Goal: Task Accomplishment & Management: Use online tool/utility

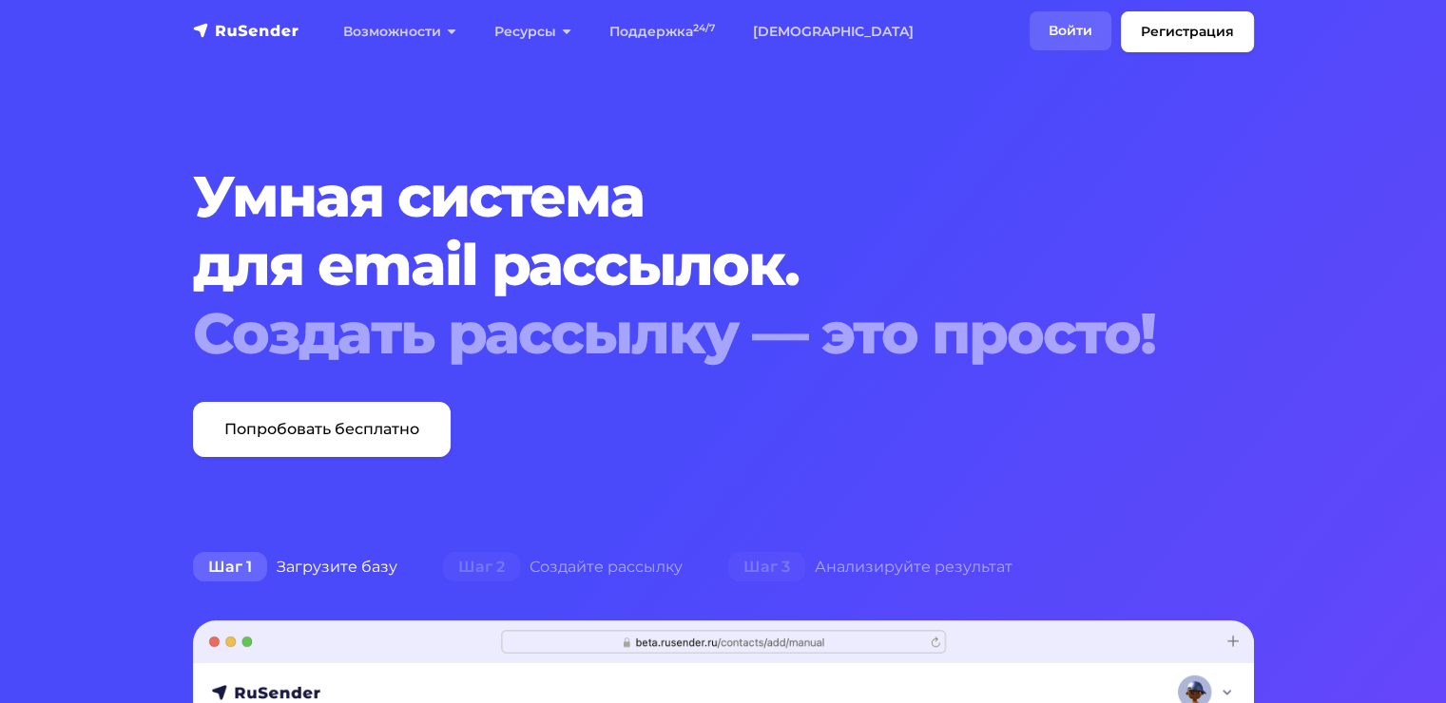
click at [1064, 43] on link "Войти" at bounding box center [1070, 30] width 82 height 39
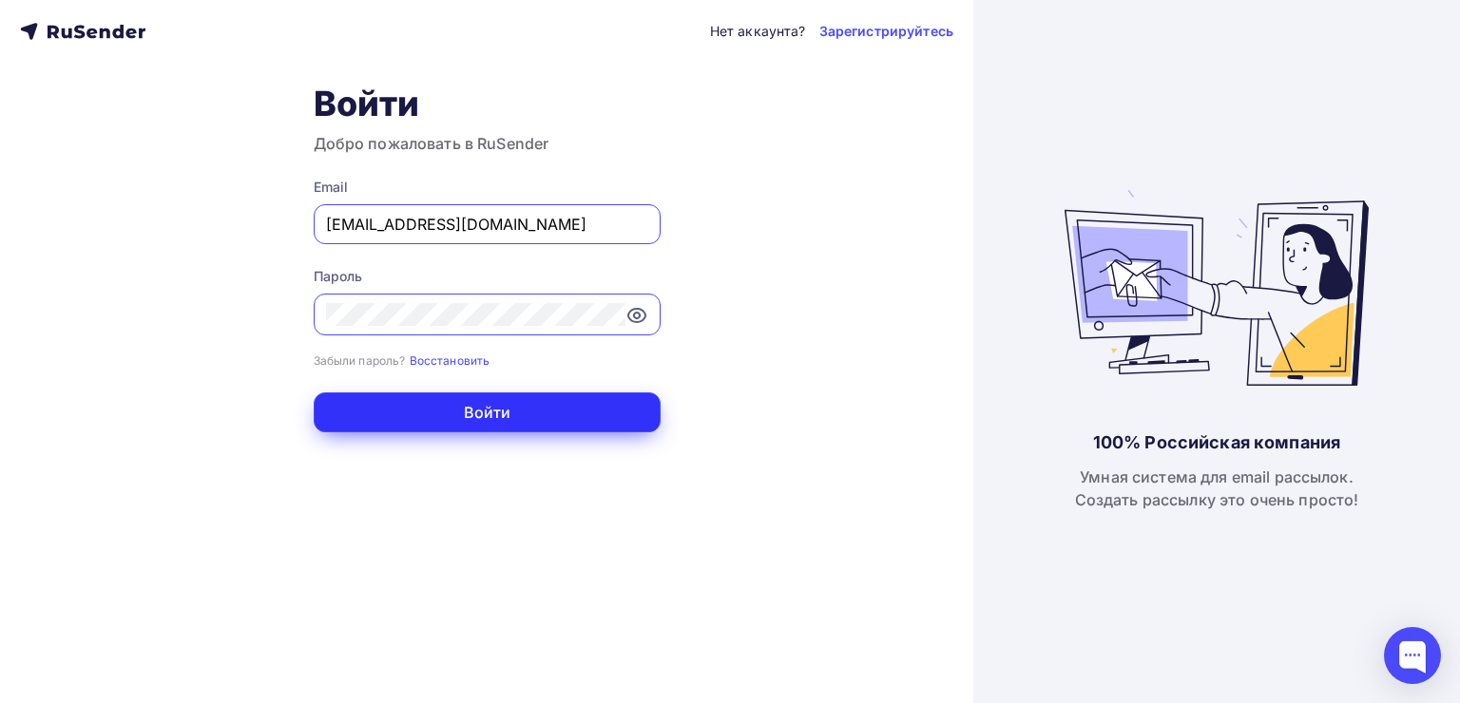
click at [511, 426] on button "Войти" at bounding box center [487, 413] width 347 height 40
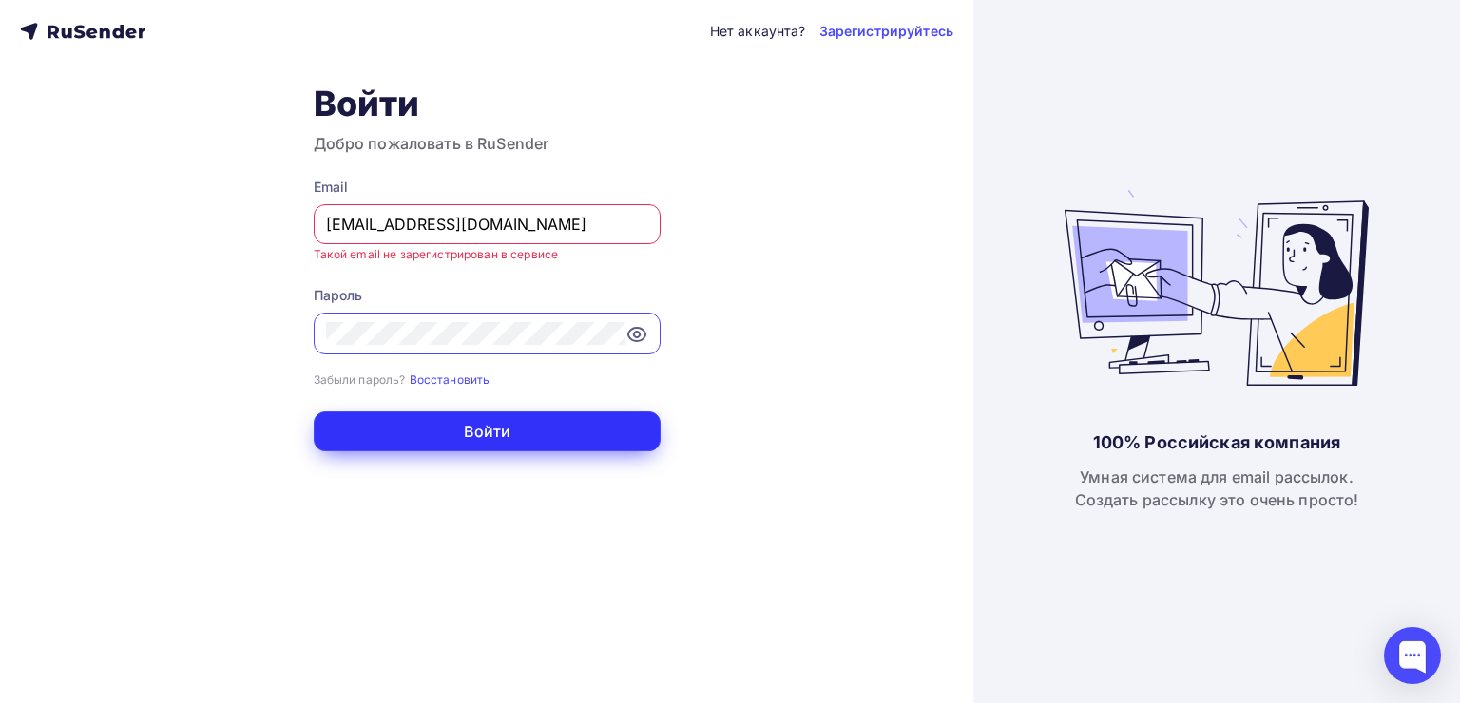
click at [511, 426] on button "Войти" at bounding box center [487, 432] width 347 height 40
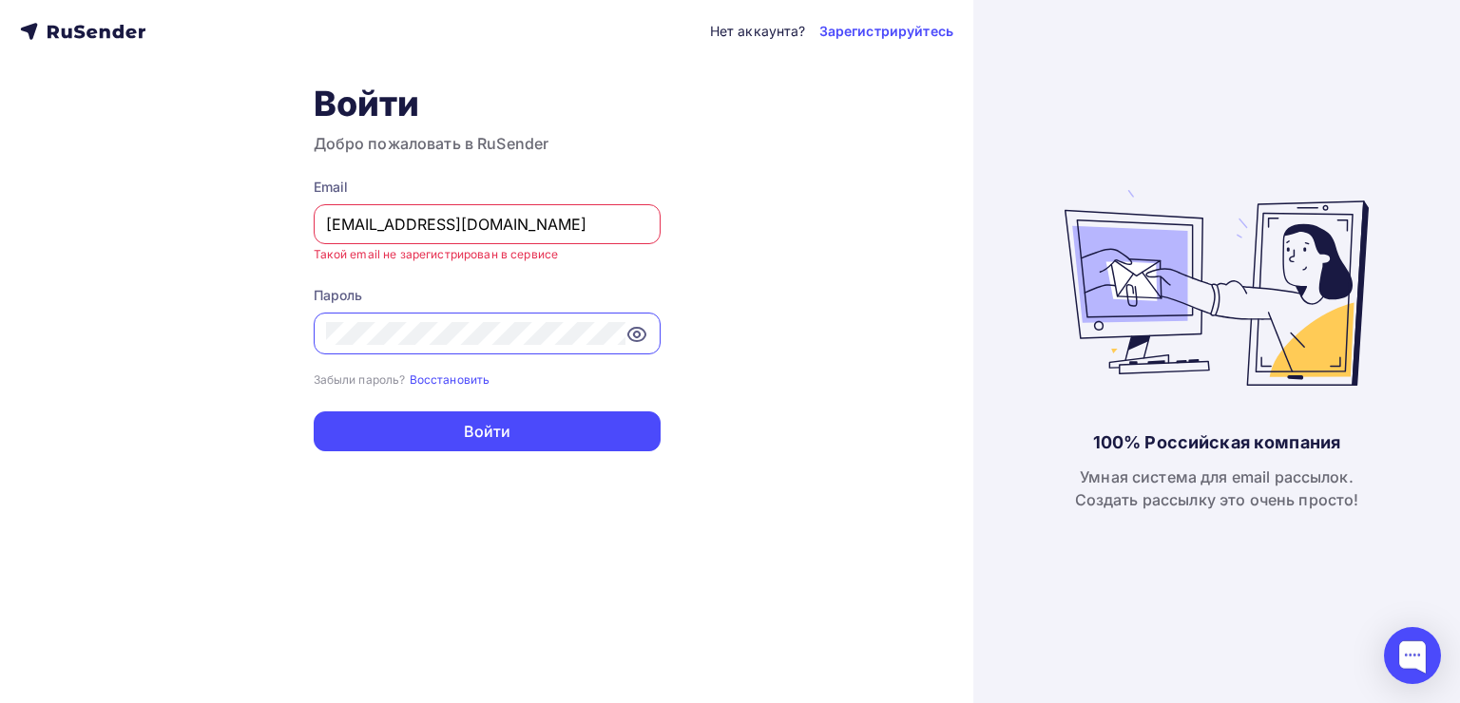
click at [558, 232] on input "[EMAIL_ADDRESS][DOMAIN_NAME]" at bounding box center [487, 224] width 322 height 23
type input "[EMAIL_ADDRESS][DOMAIN_NAME]"
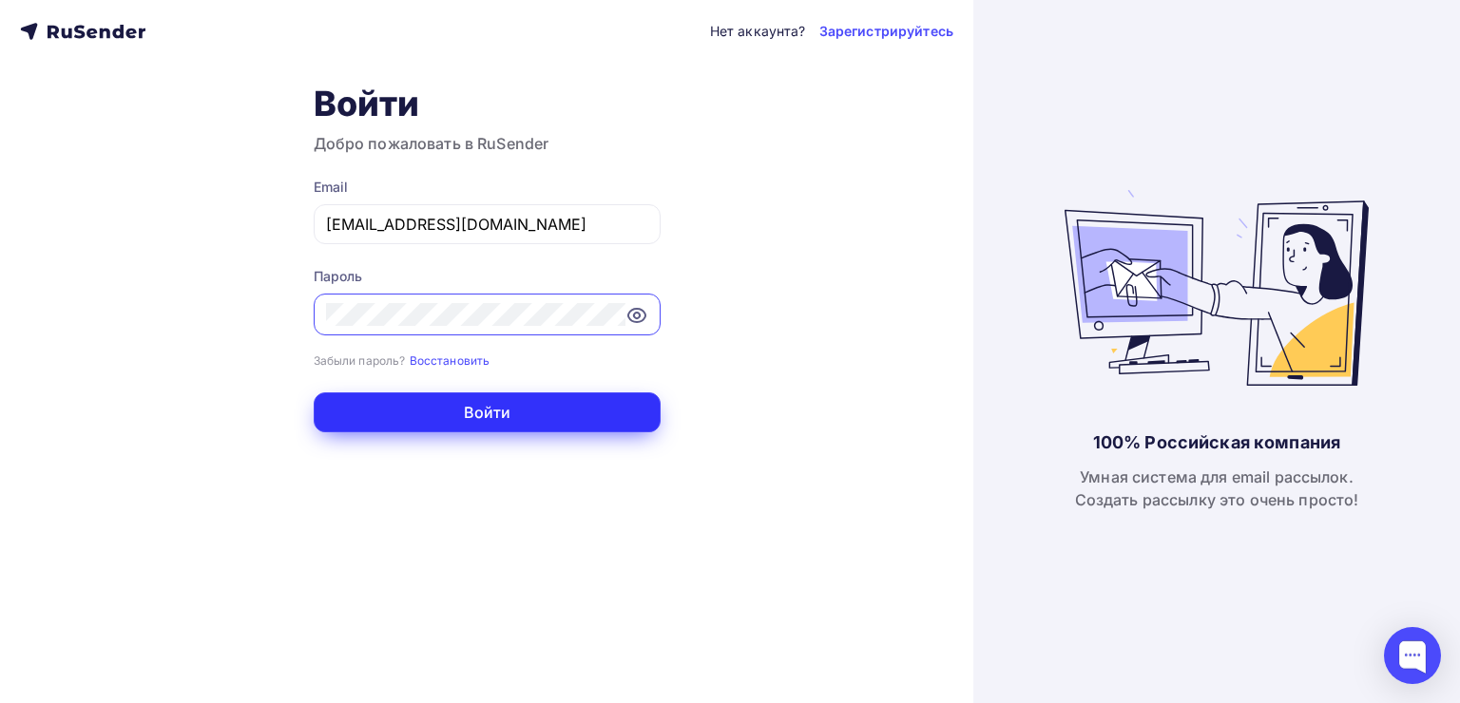
click at [525, 410] on button "Войти" at bounding box center [487, 413] width 347 height 40
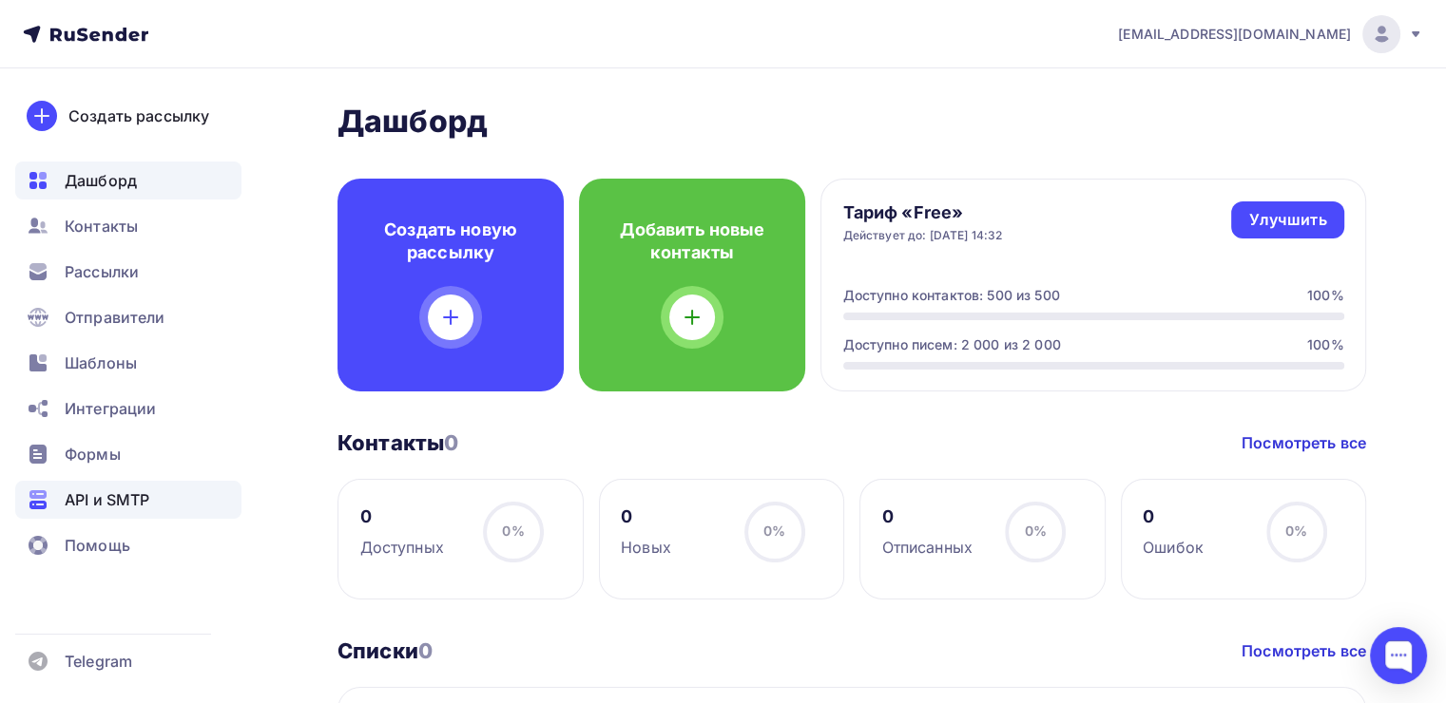
click at [96, 517] on div "API и SMTP" at bounding box center [128, 500] width 226 height 38
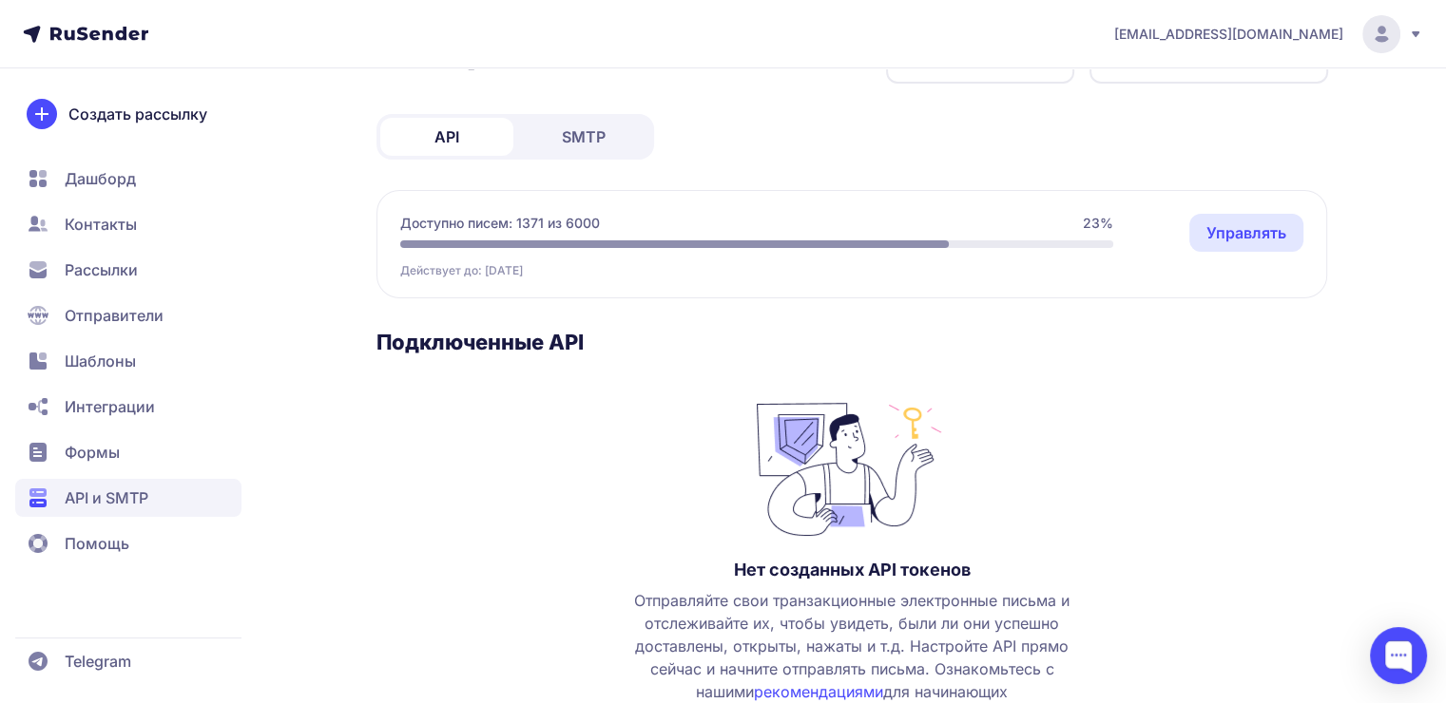
scroll to position [67, 0]
click at [575, 137] on span "SMTP" at bounding box center [584, 135] width 44 height 23
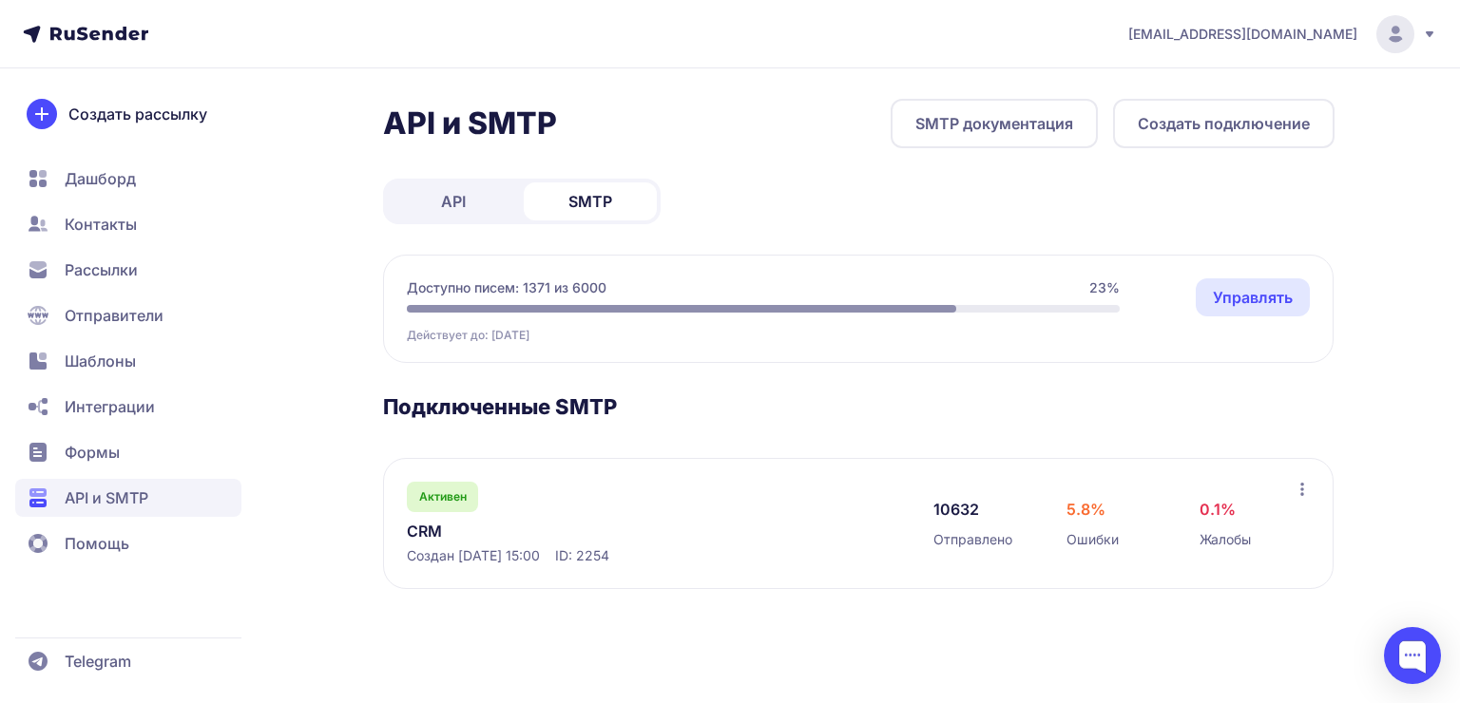
click at [546, 527] on link "CRM" at bounding box center [602, 531] width 390 height 23
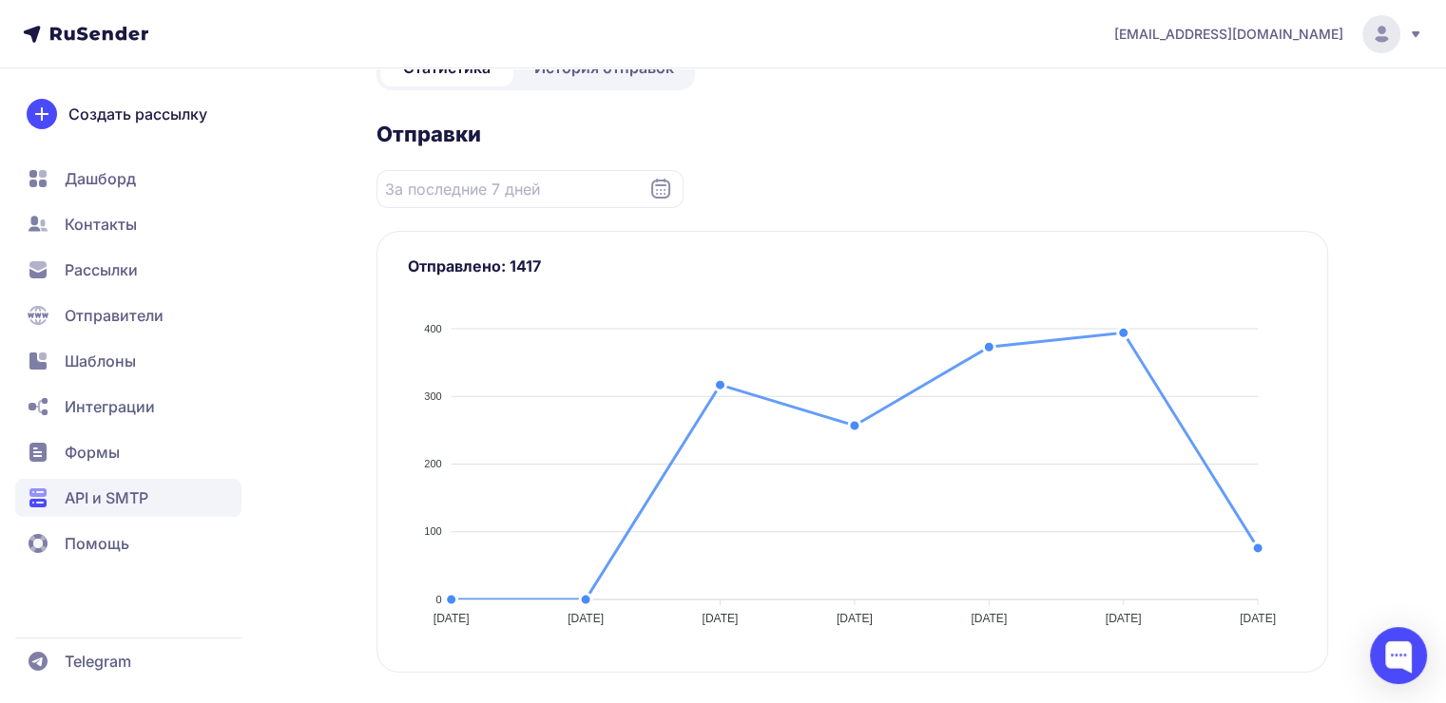
scroll to position [202, 0]
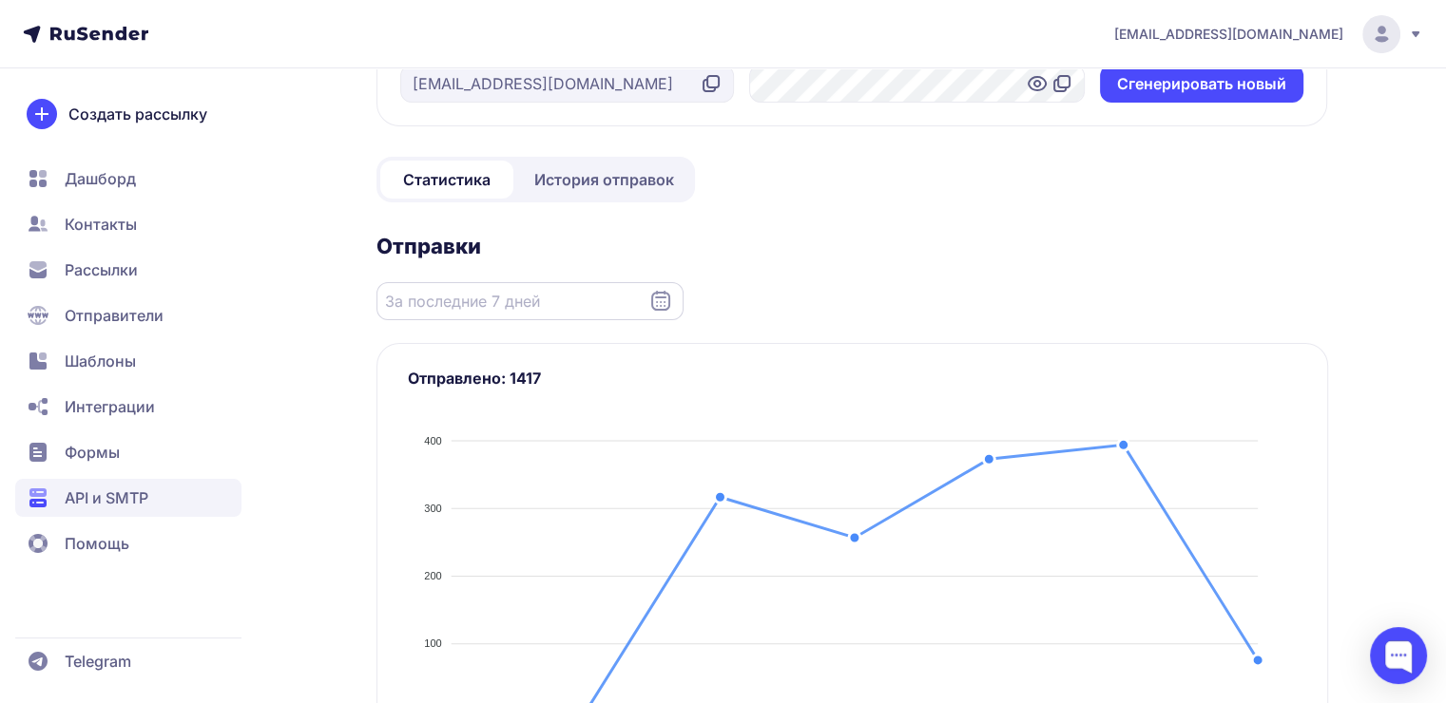
click at [510, 312] on input "Datepicker input" at bounding box center [529, 301] width 307 height 38
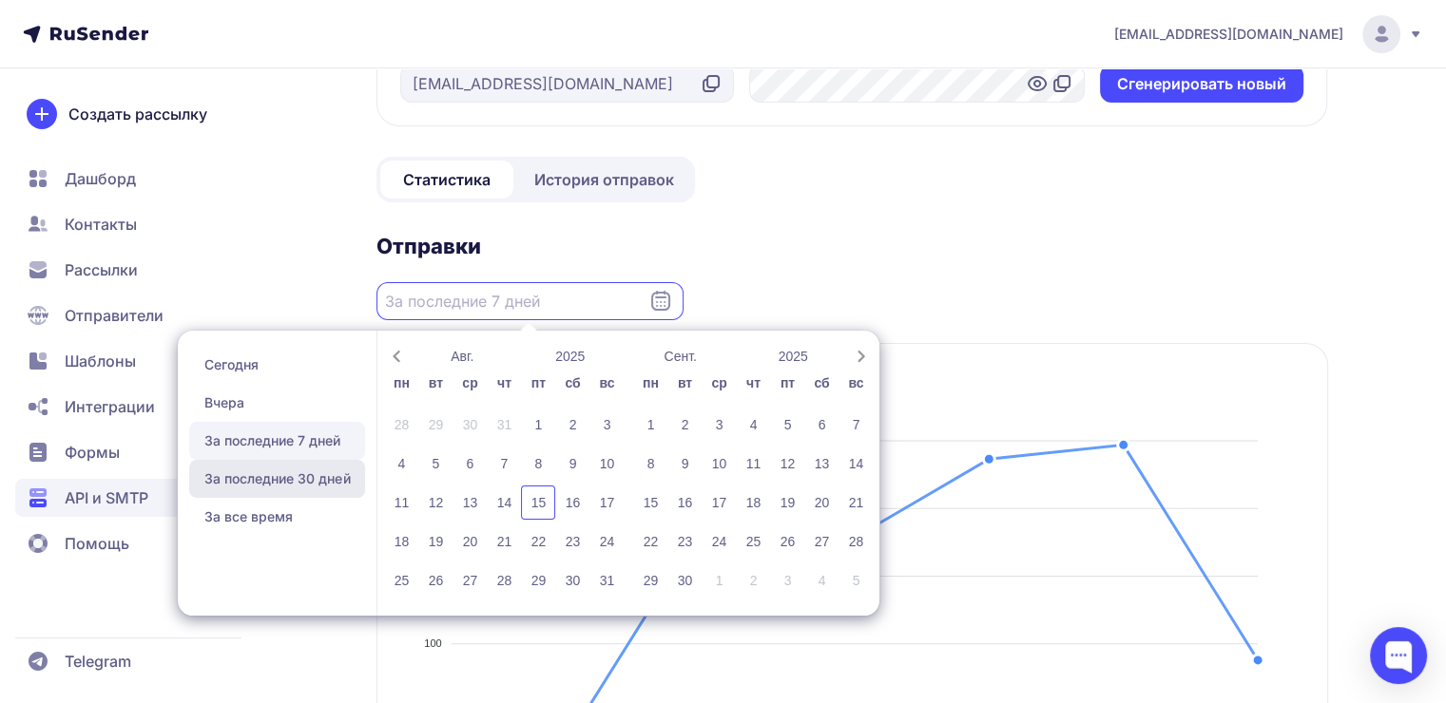
click at [293, 479] on span "За последние 30 дней" at bounding box center [277, 479] width 176 height 38
type input "[DATE] - [DATE]"
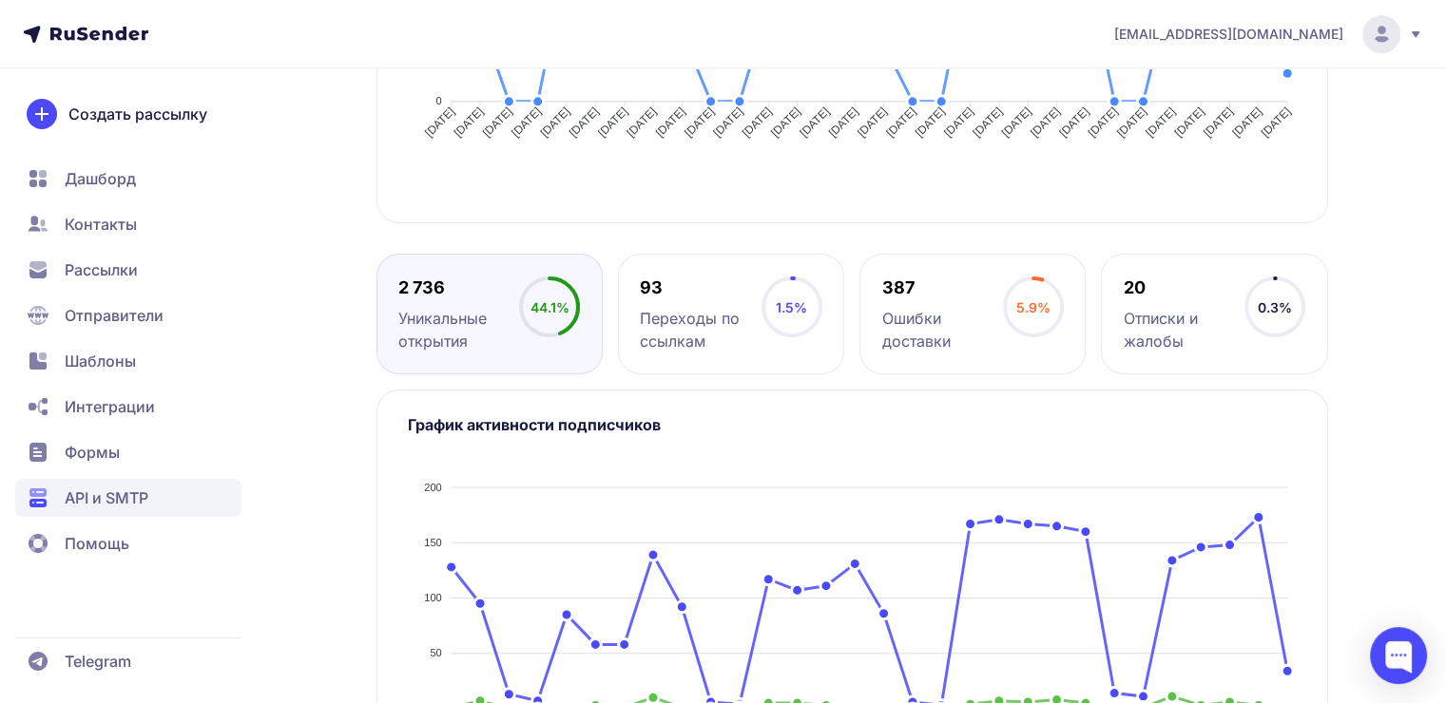
scroll to position [913, 0]
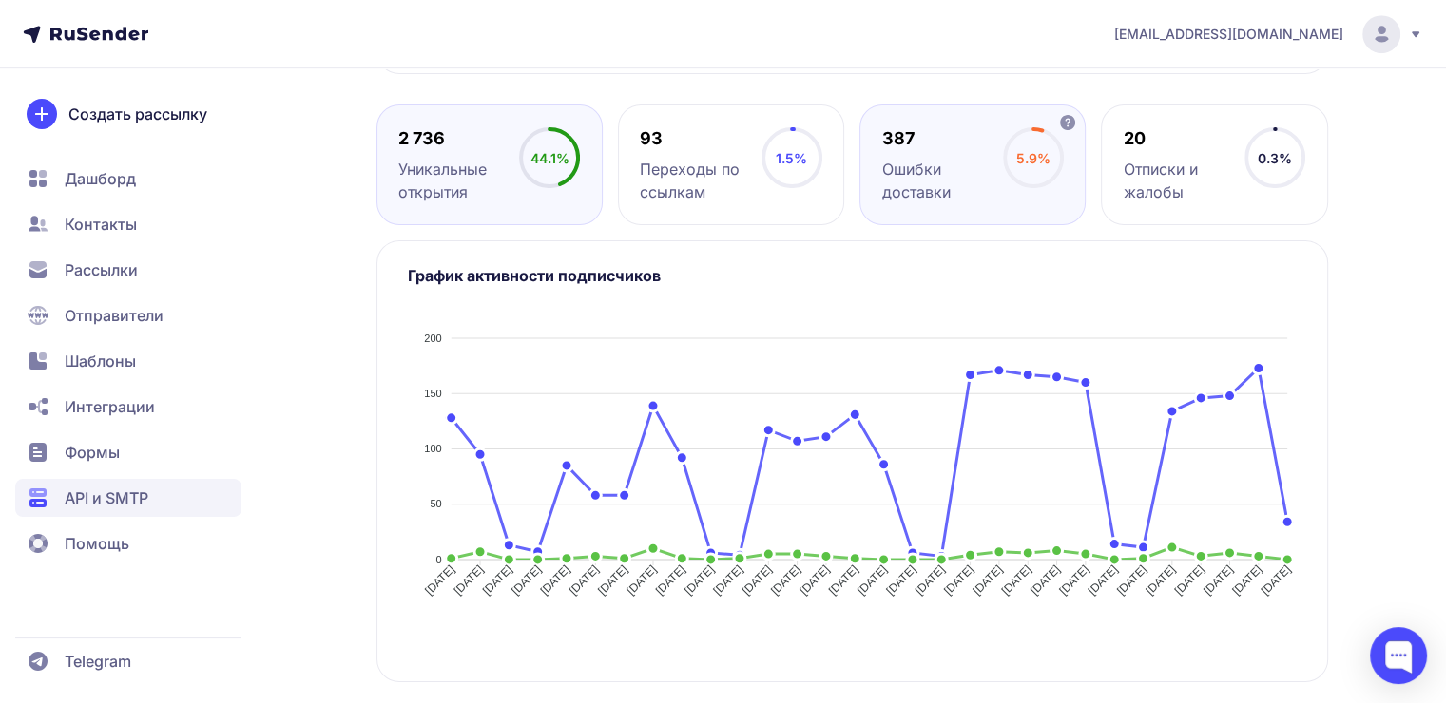
click at [931, 194] on div "Ошибки доставки" at bounding box center [942, 181] width 121 height 46
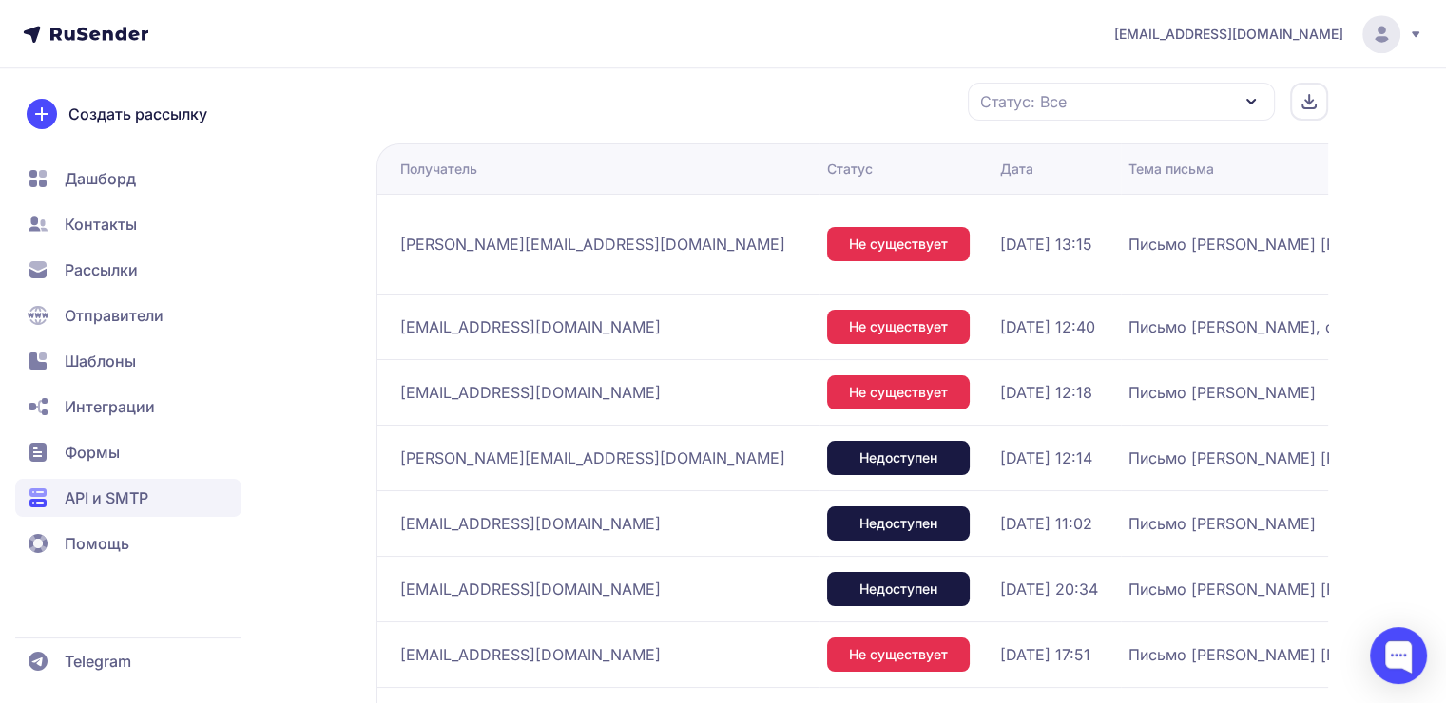
scroll to position [1514, 0]
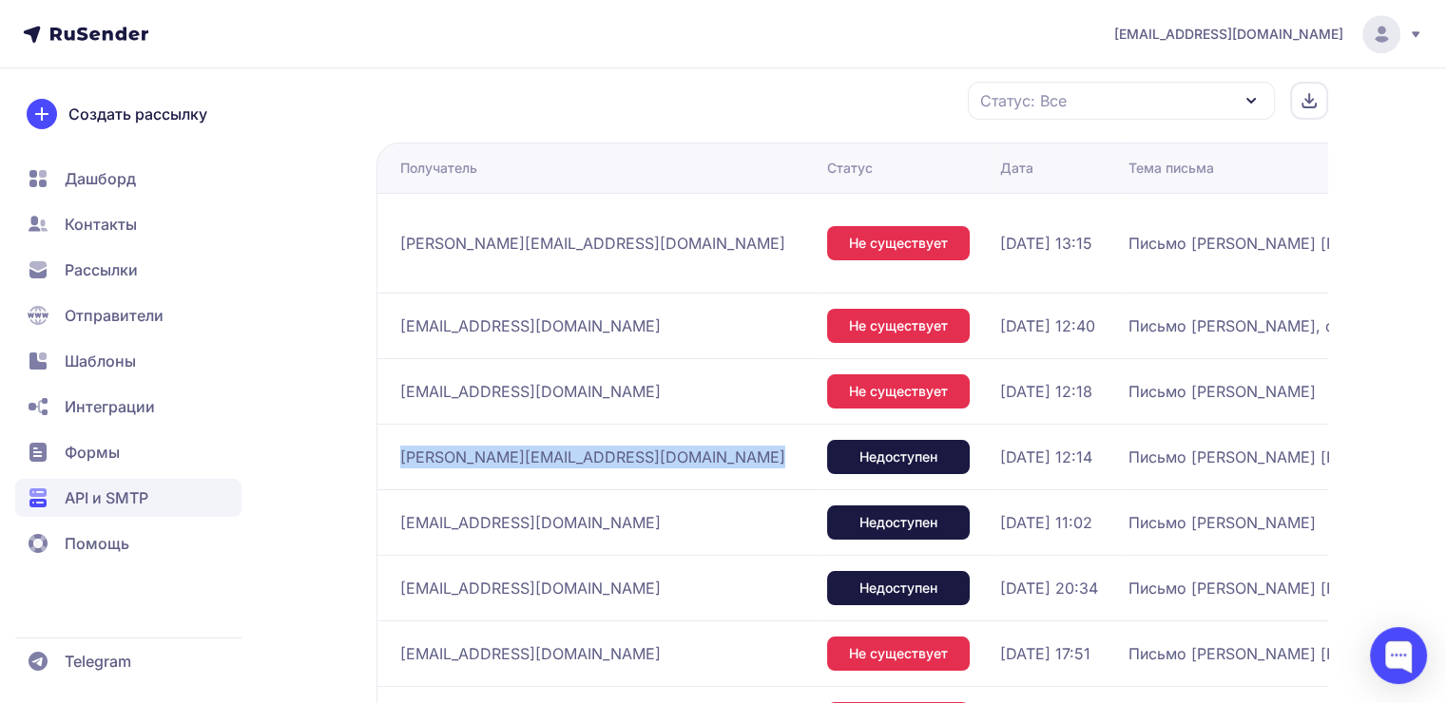
drag, startPoint x: 403, startPoint y: 432, endPoint x: 636, endPoint y: 398, distance: 235.4
click at [636, 490] on tr "[PERSON_NAME][EMAIL_ADDRESS][DOMAIN_NAME] Недоступен [DATE] 12:14 Письмо [PERSO…" at bounding box center [1246, 523] width 1740 height 66
copy tr "[PERSON_NAME][EMAIL_ADDRESS][DOMAIN_NAME]"
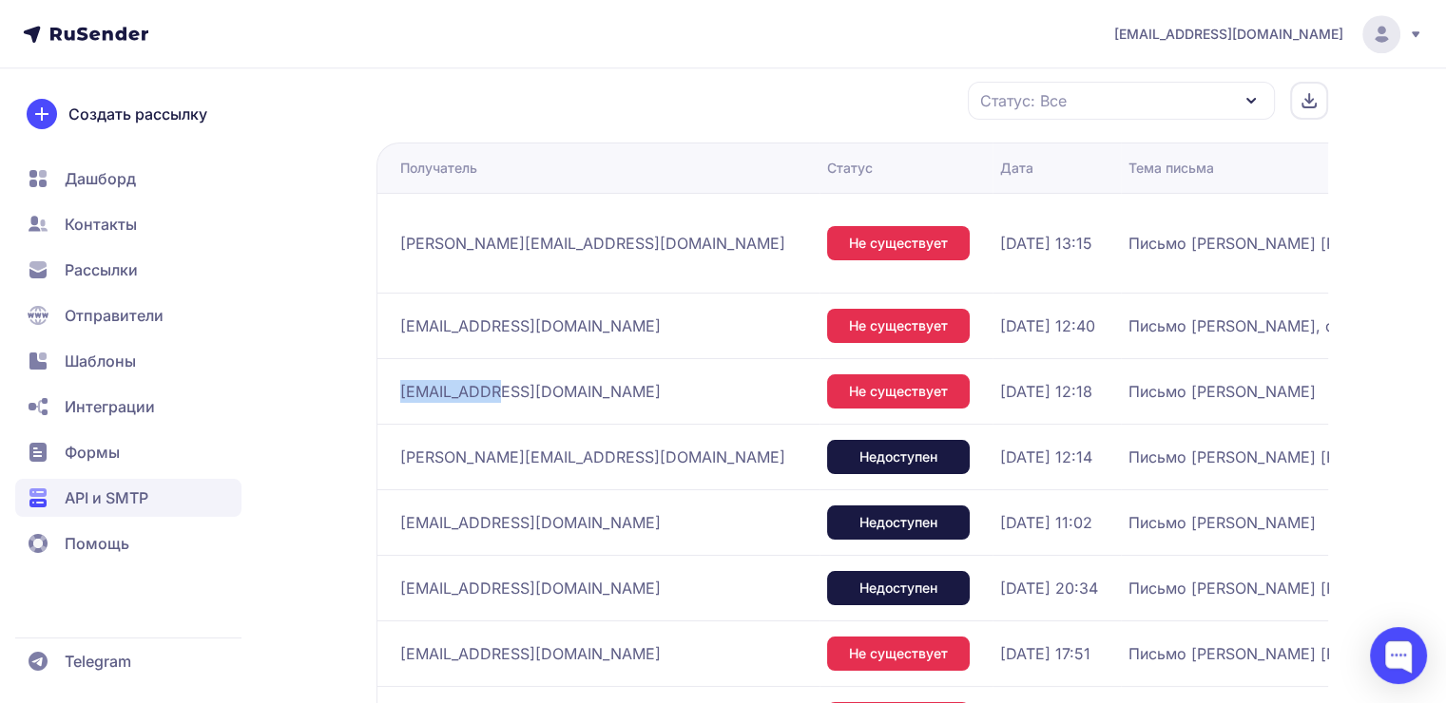
drag, startPoint x: 391, startPoint y: 365, endPoint x: 534, endPoint y: 345, distance: 144.9
click at [534, 358] on td "[EMAIL_ADDRESS][DOMAIN_NAME]" at bounding box center [597, 391] width 443 height 66
copy span "[EMAIL_ADDRESS][DOMAIN_NAME]"
